Goal: Information Seeking & Learning: Learn about a topic

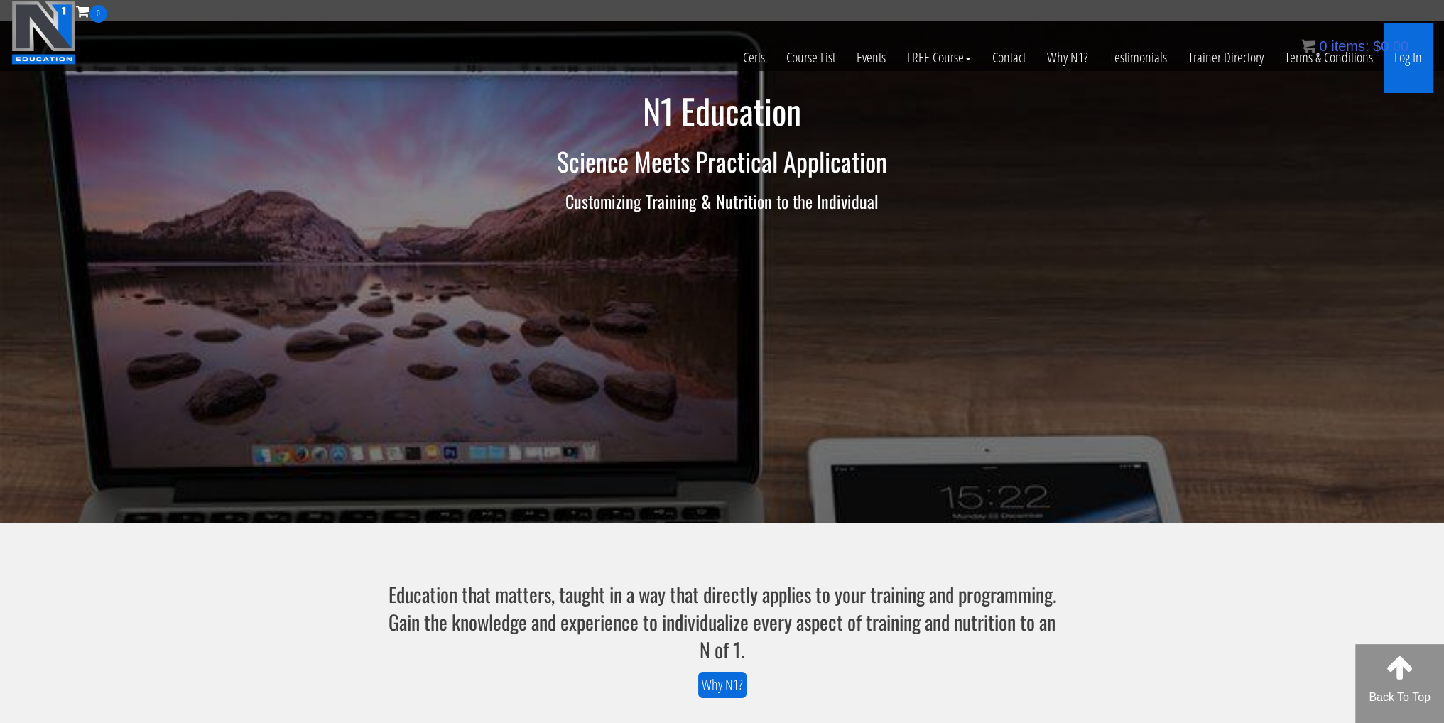
click at [1404, 63] on link "Log In" at bounding box center [1408, 58] width 49 height 70
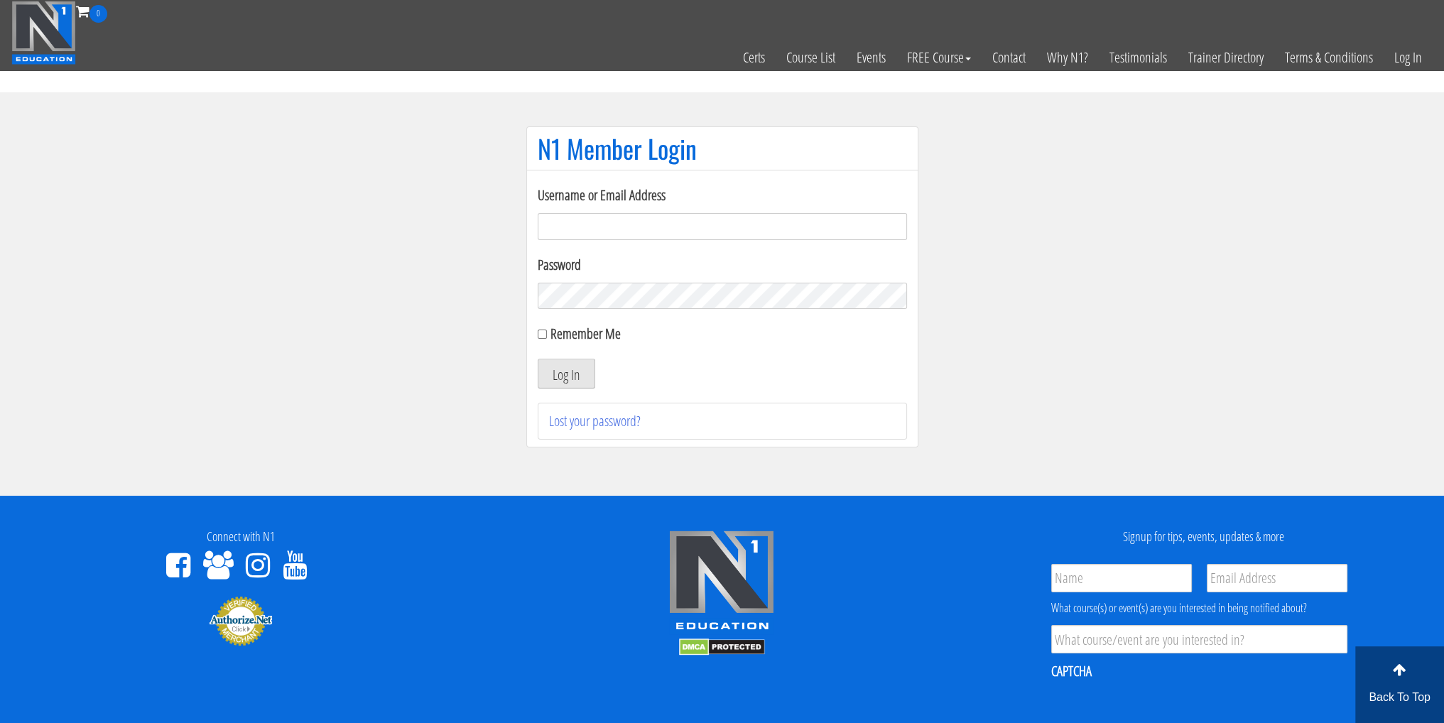
type input "armin.eftekhari49@gmail.com"
click at [577, 365] on button "Log In" at bounding box center [567, 374] width 58 height 30
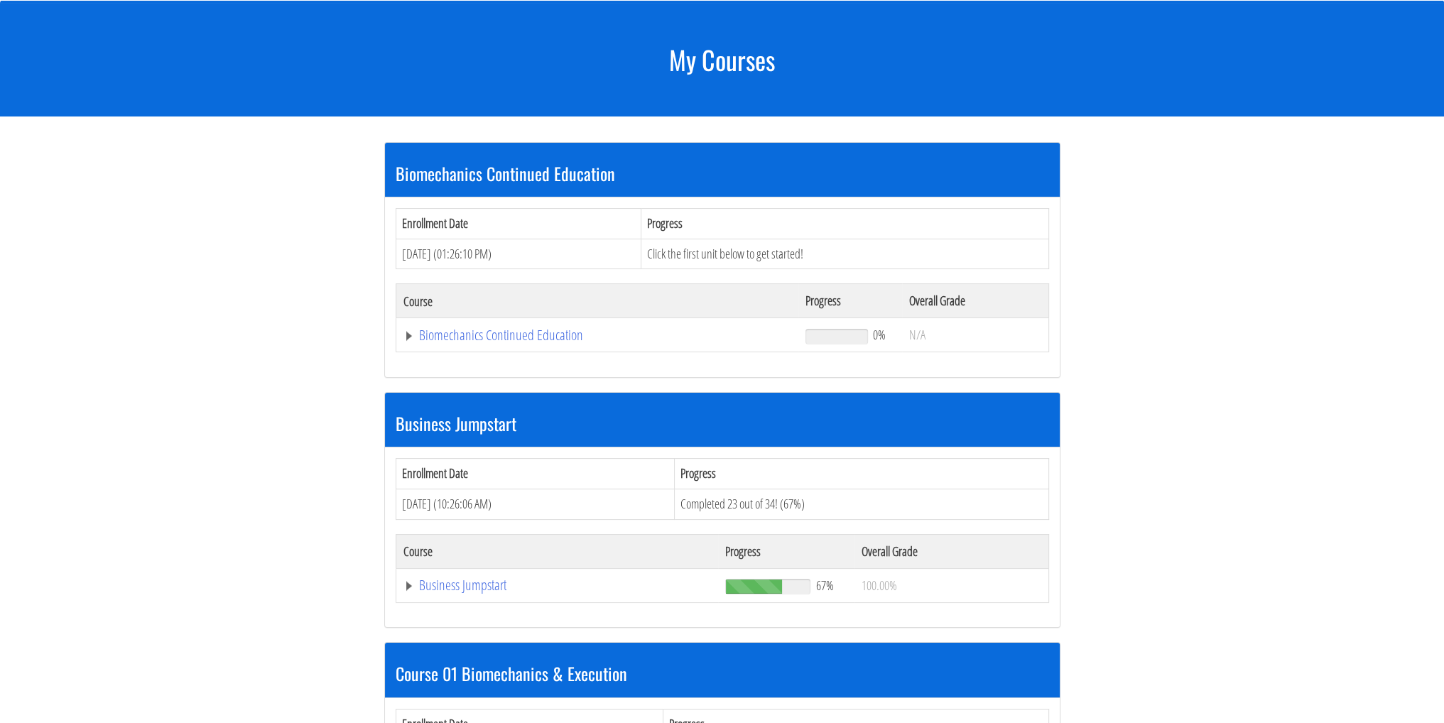
scroll to position [142, 0]
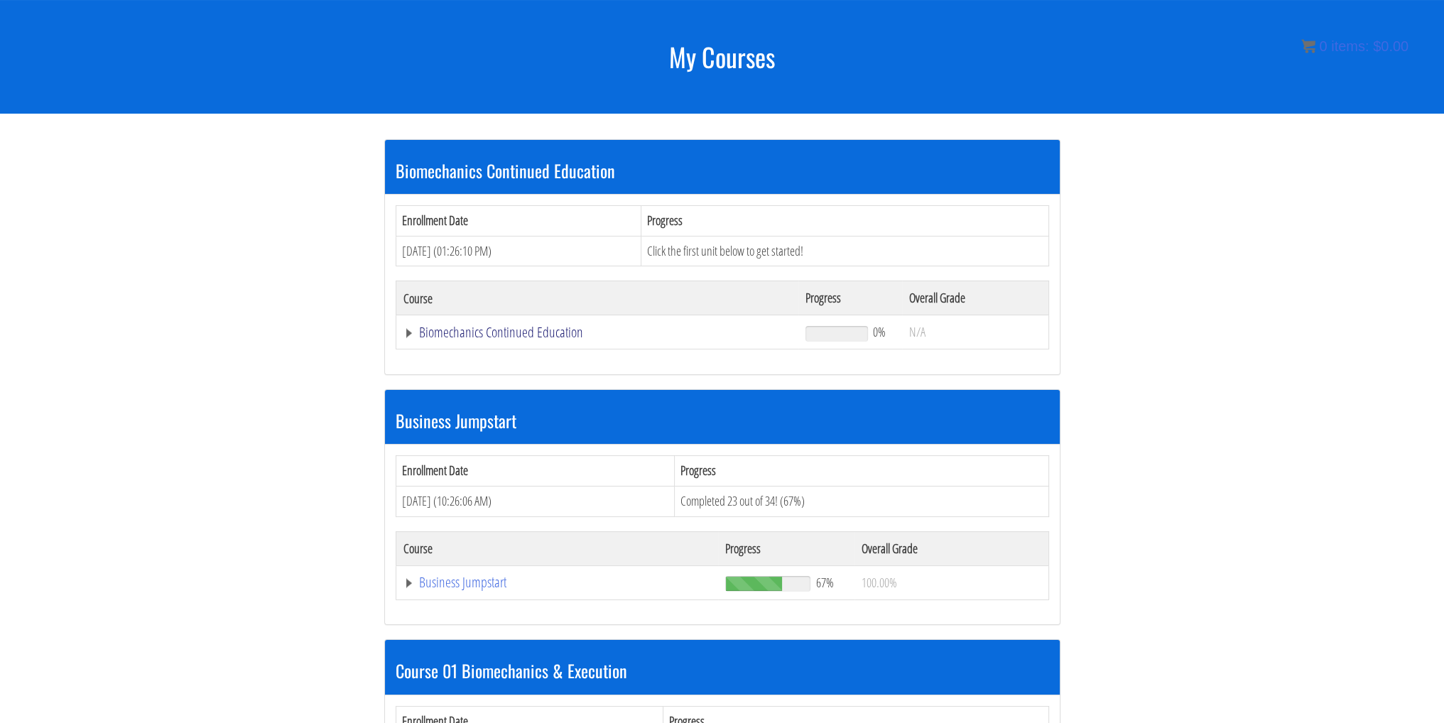
click at [511, 337] on link "Biomechanics Continued Education" at bounding box center [597, 332] width 389 height 14
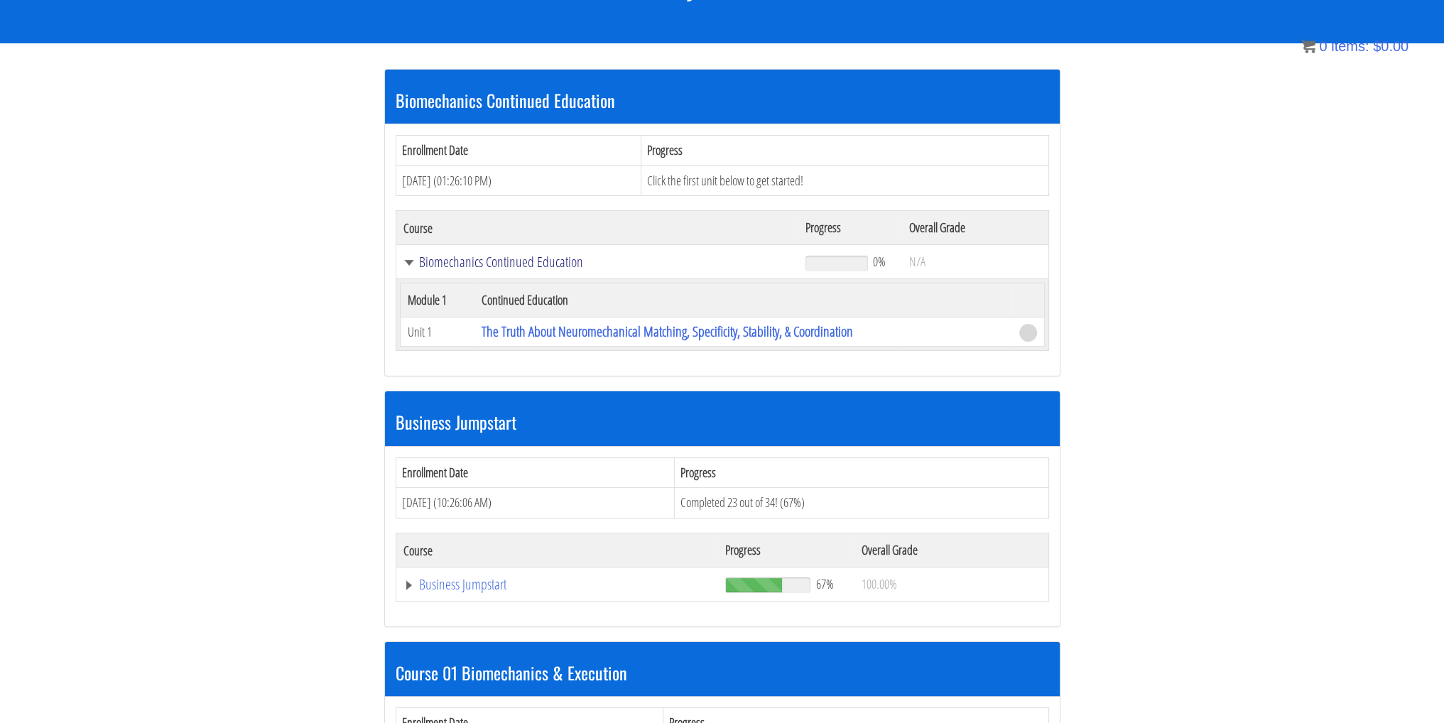
scroll to position [214, 0]
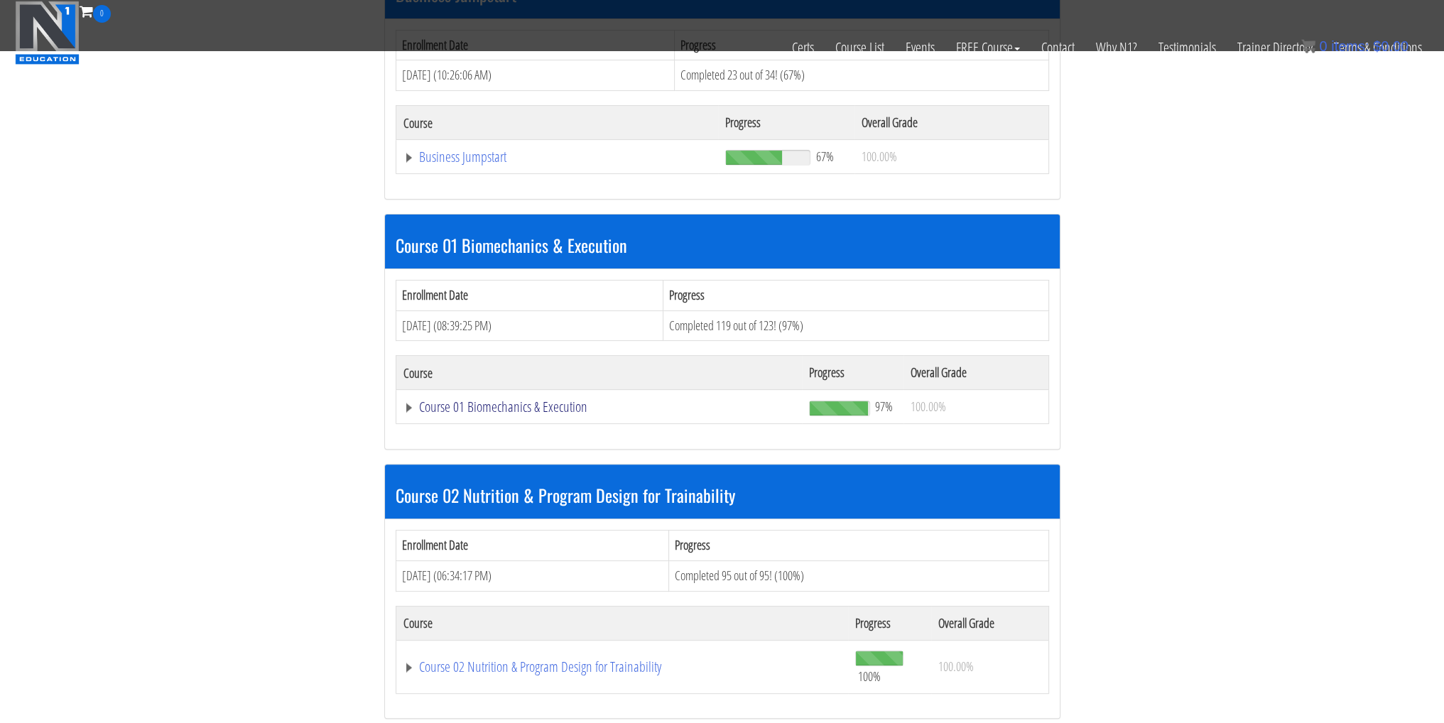
click at [506, 404] on link "Course 01 Biomechanics & Execution" at bounding box center [599, 407] width 392 height 14
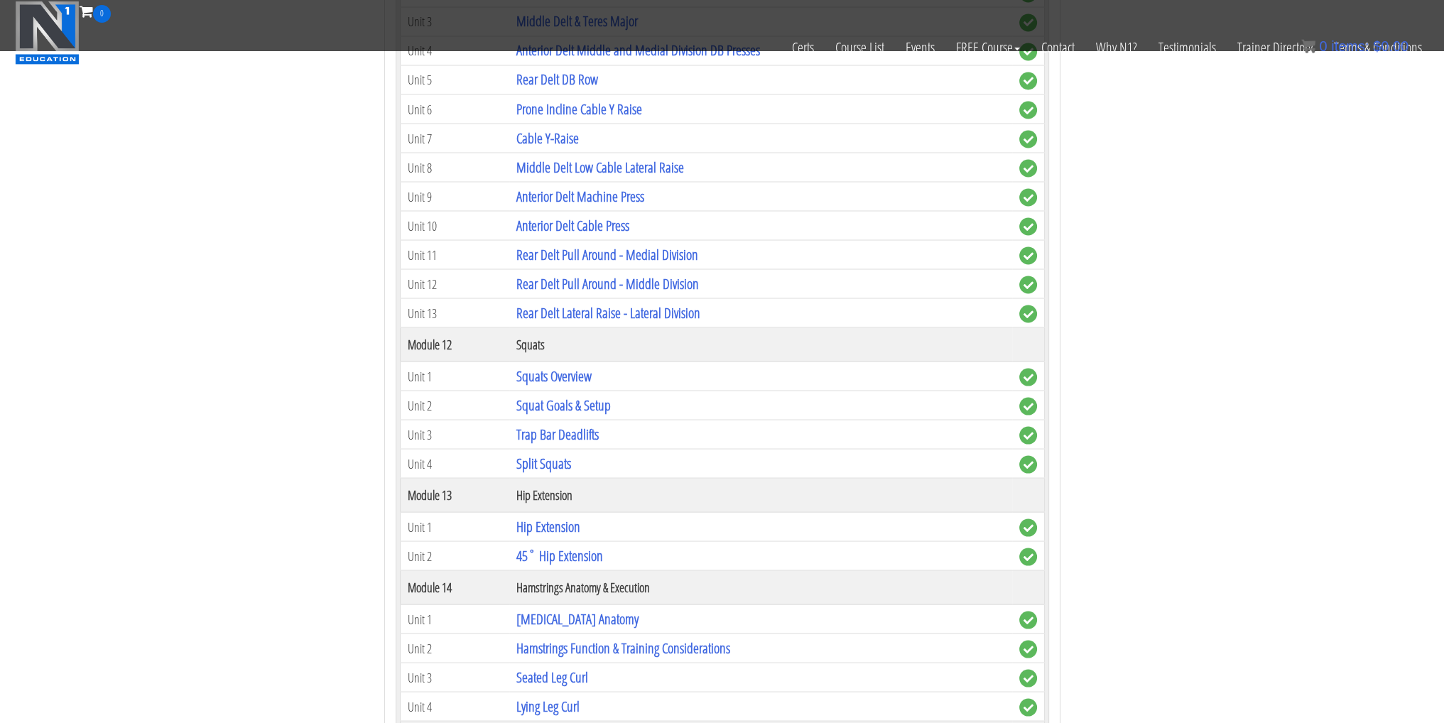
scroll to position [3552, 0]
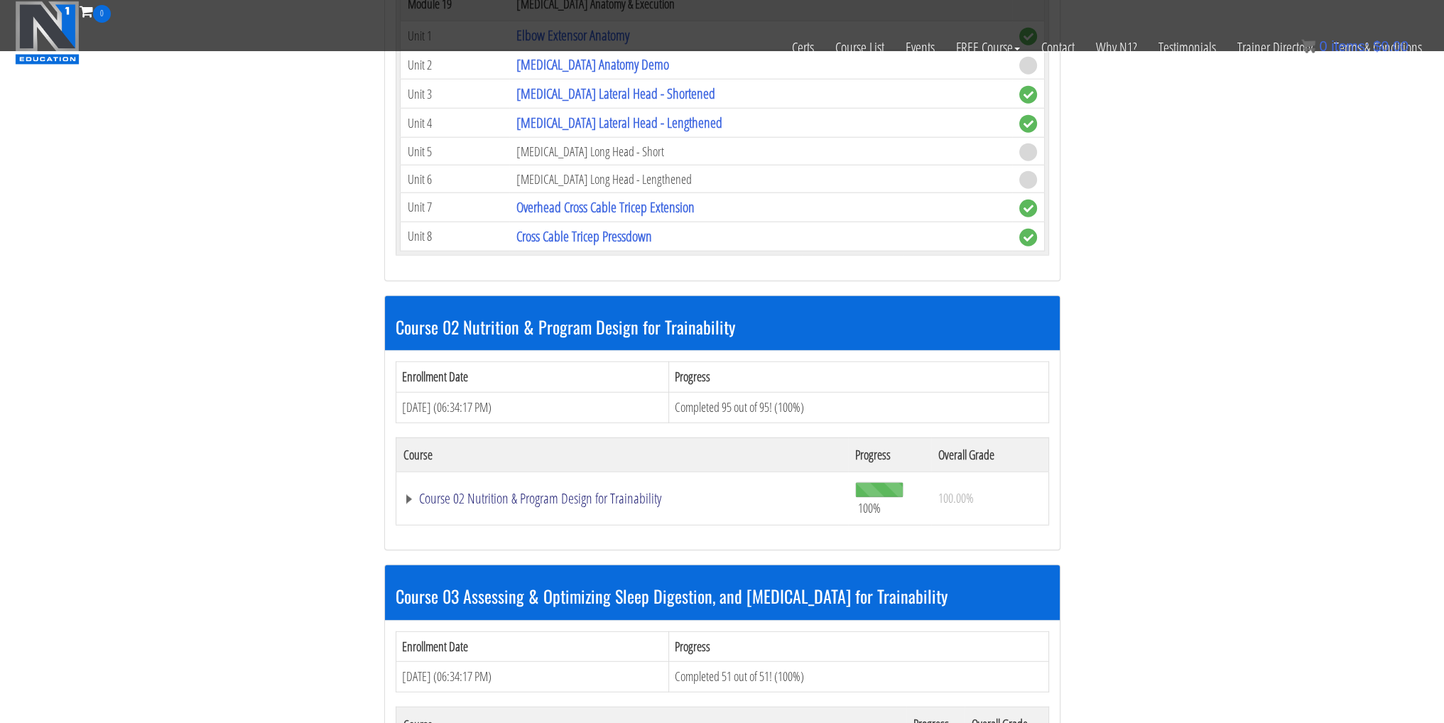
click at [571, 492] on link "Course 02 Nutrition & Program Design for Trainability" at bounding box center [622, 499] width 438 height 14
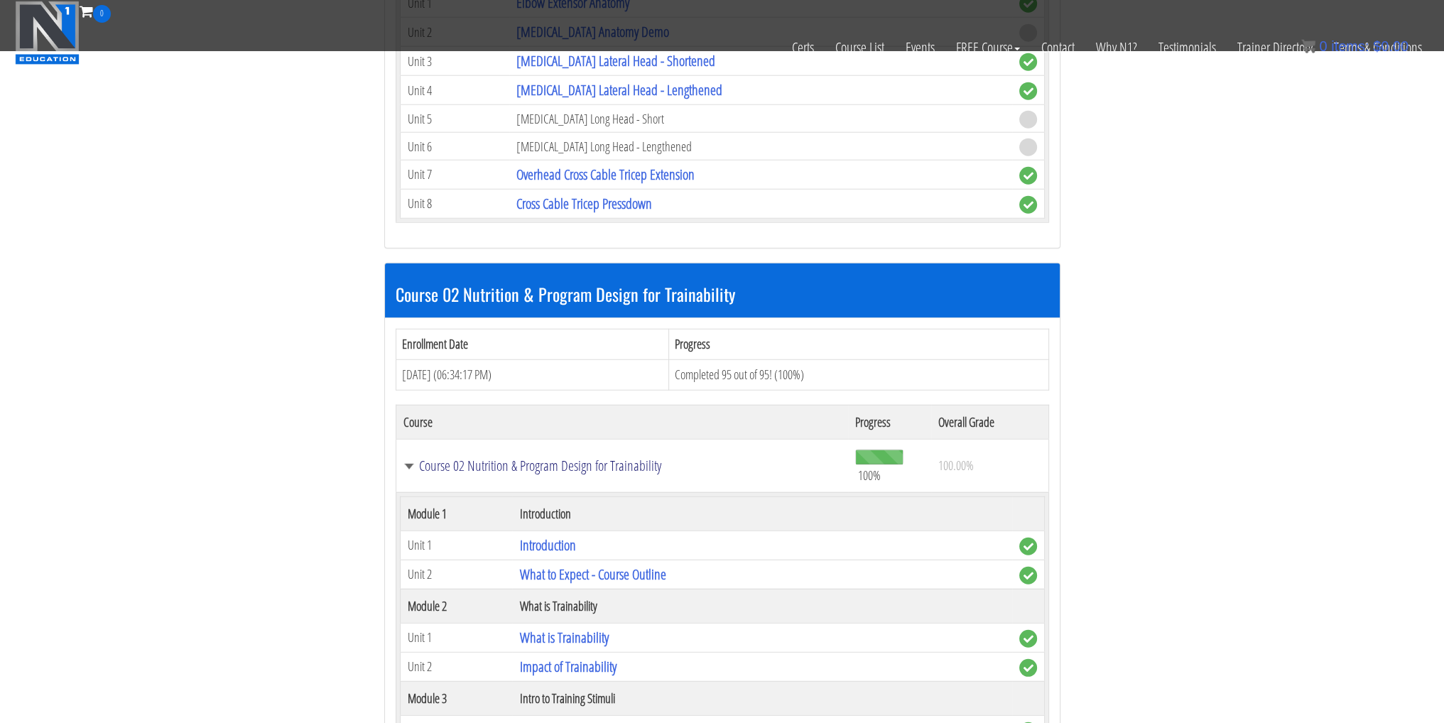
scroll to position [4973, 0]
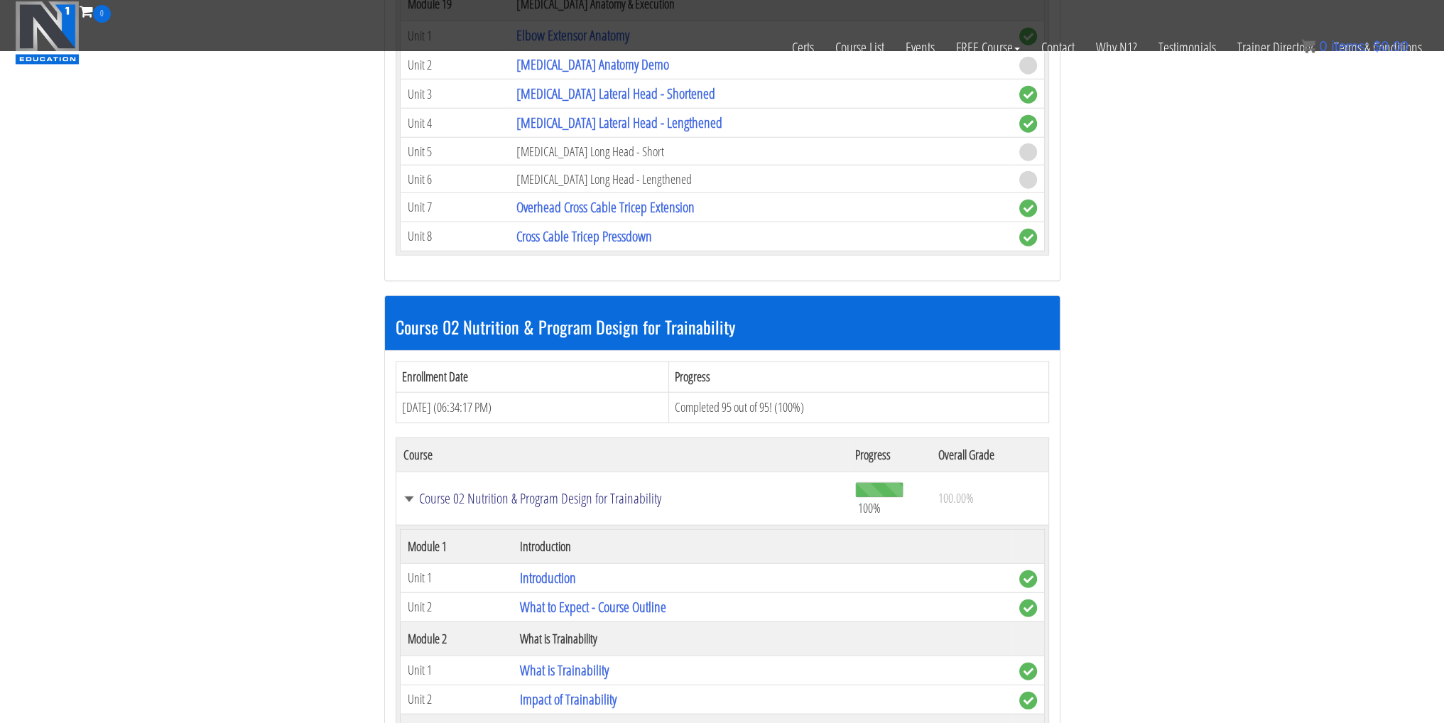
click at [482, 492] on link "Course 02 Nutrition & Program Design for Trainability" at bounding box center [622, 499] width 438 height 14
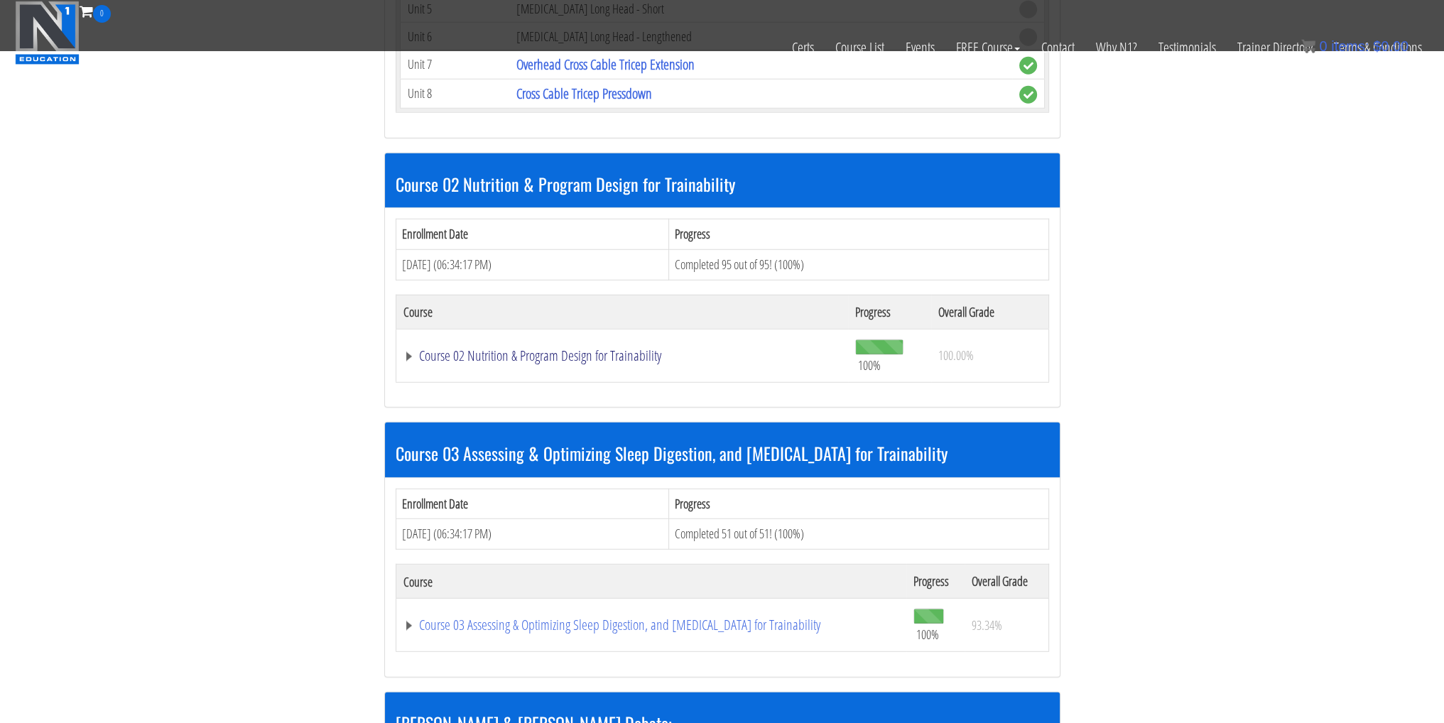
scroll to position [5115, 0]
